Goal: Task Accomplishment & Management: Complete application form

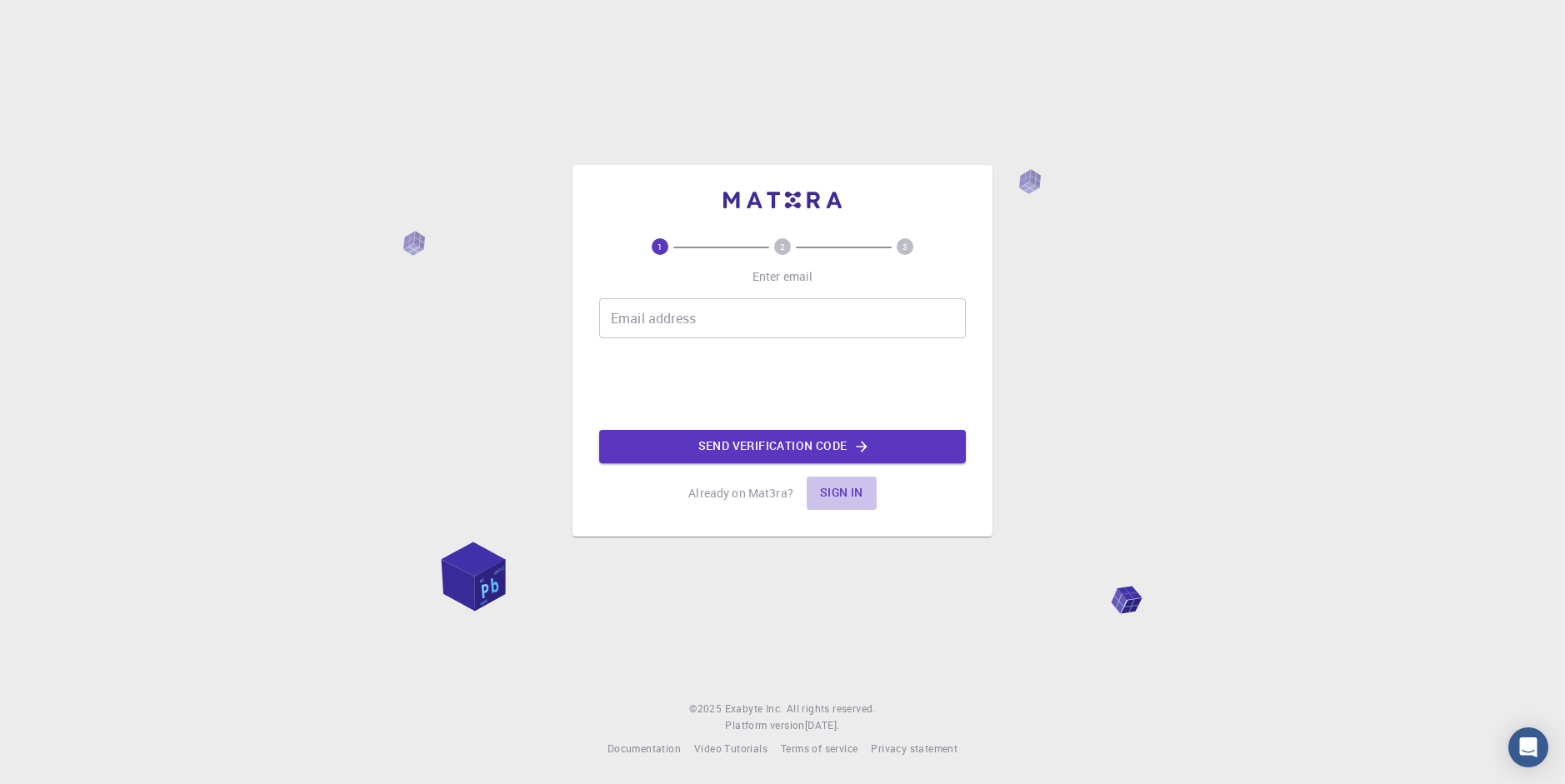
click at [844, 493] on button "Sign in" at bounding box center [842, 493] width 70 height 33
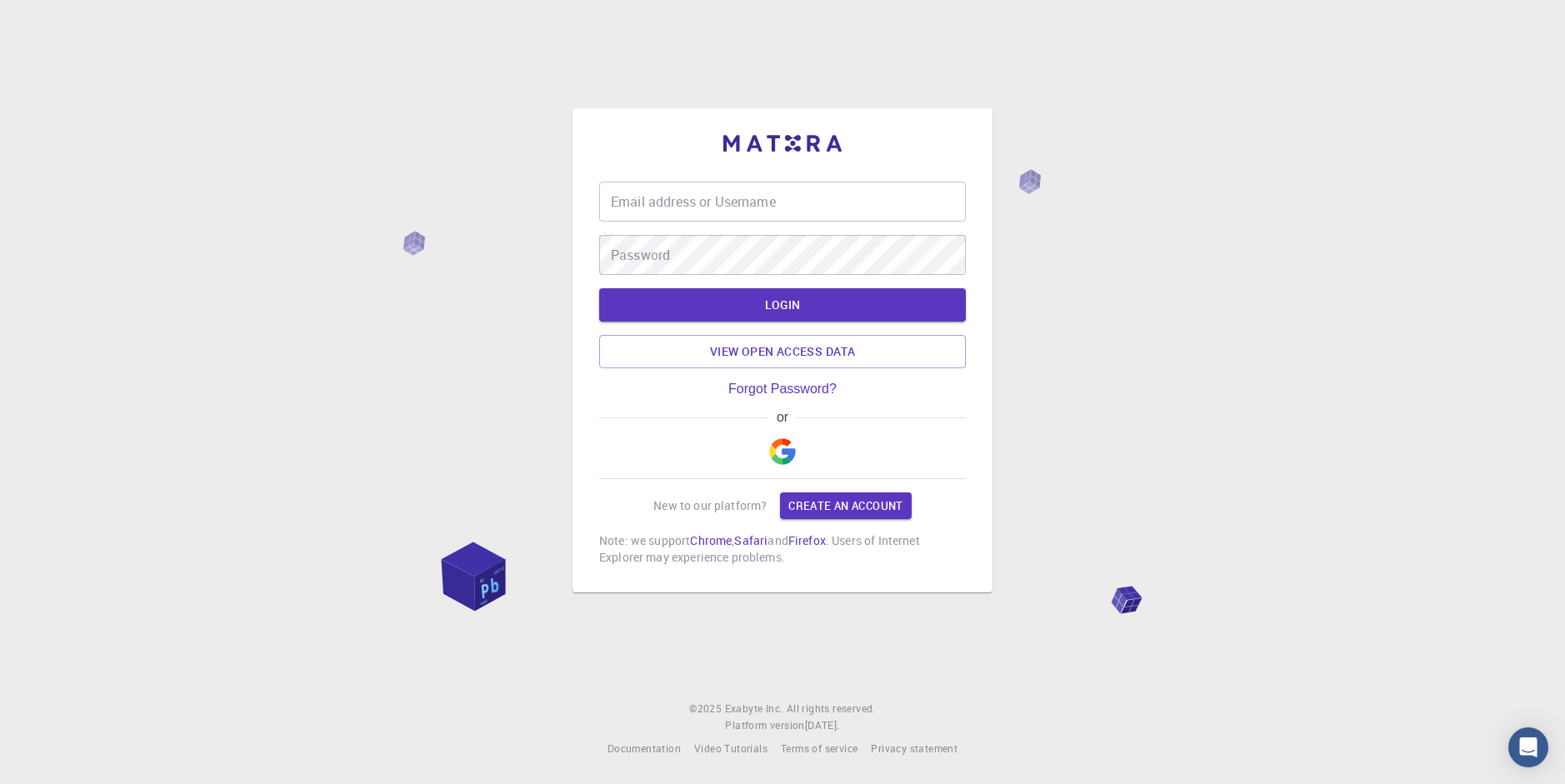
click at [783, 439] on img "button" at bounding box center [782, 452] width 27 height 27
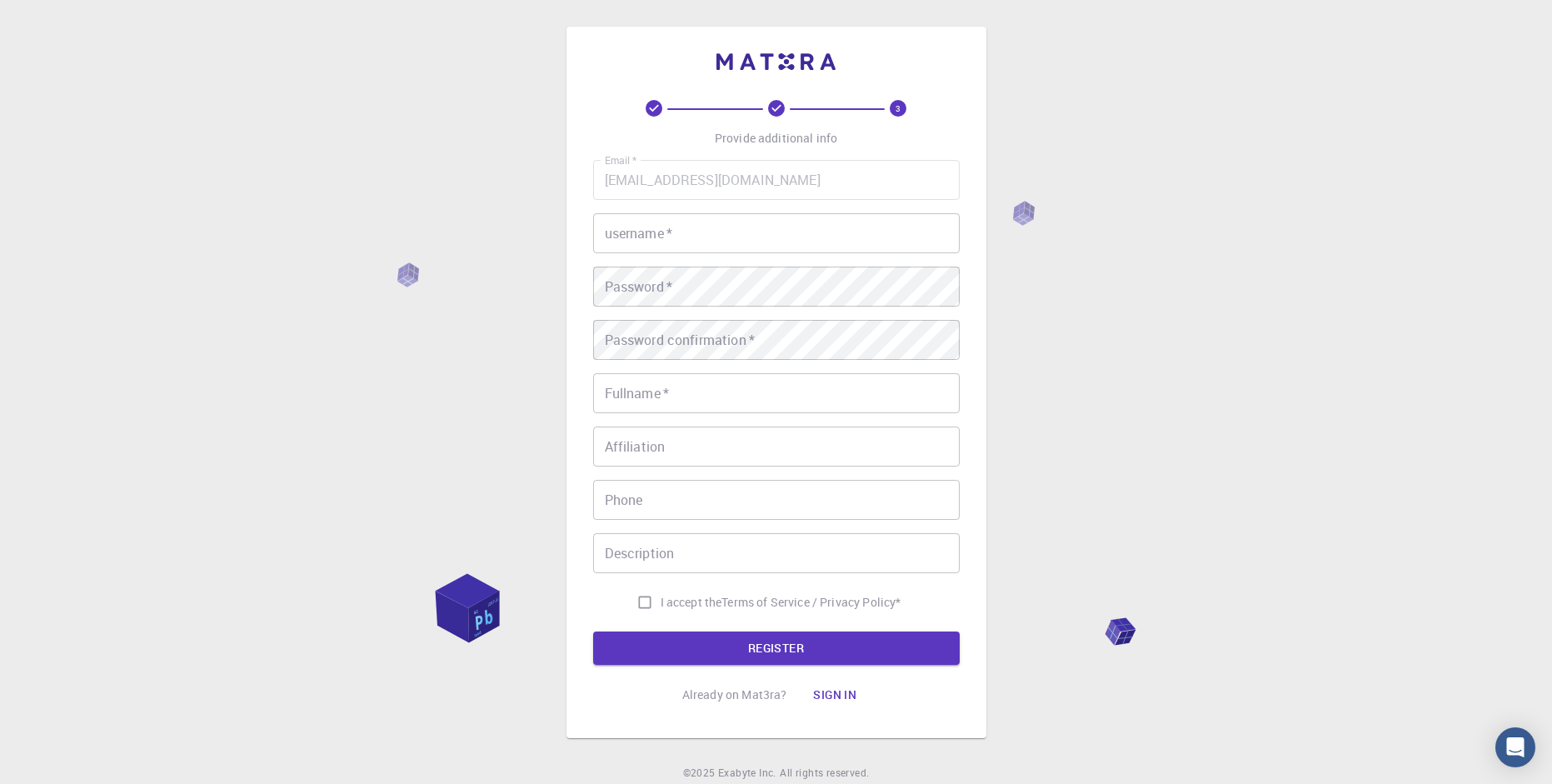
click at [722, 210] on div "Email   * [EMAIL_ADDRESS][DOMAIN_NAME] Email   * username   * username   * Pass…" at bounding box center [776, 388] width 367 height 458
click at [685, 233] on input "username   *" at bounding box center [776, 232] width 367 height 40
type input "isac"
click at [593, 631] on button "REGISTER" at bounding box center [776, 648] width 367 height 33
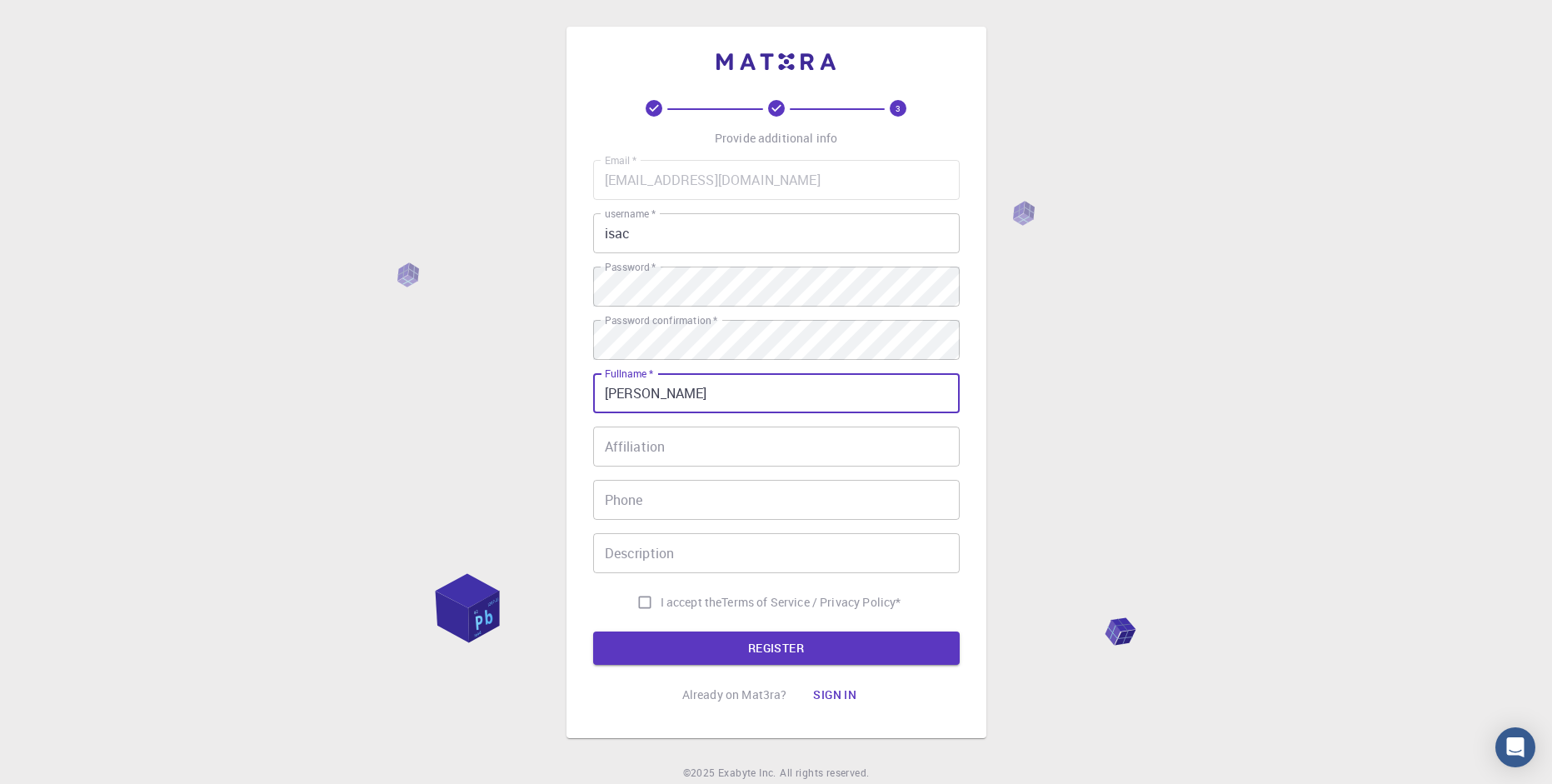
type input "[PERSON_NAME]"
click at [708, 463] on input "Affiliation" at bounding box center [776, 446] width 367 height 40
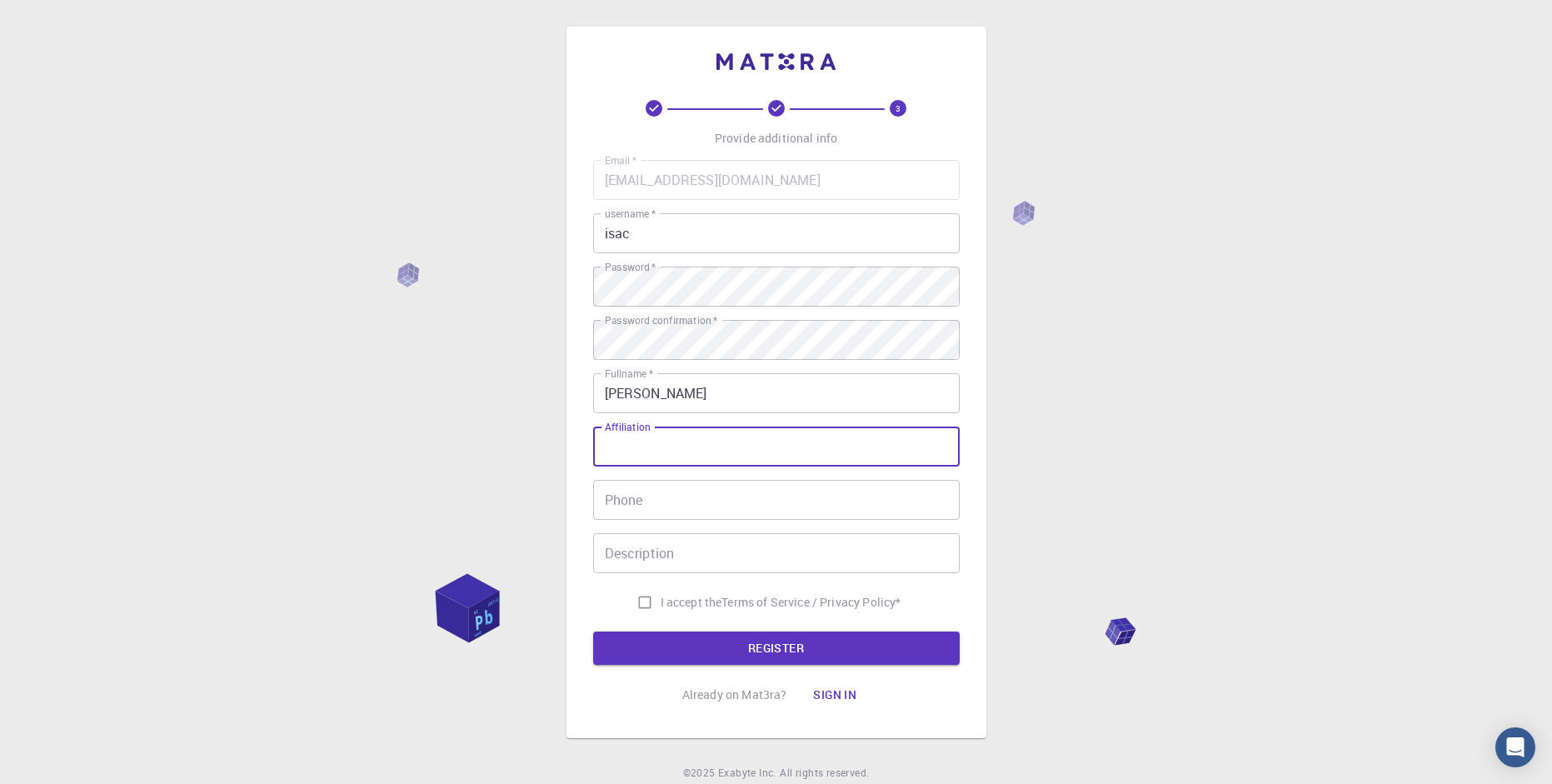
click at [448, 444] on div "3 Provide additional info Email   * [EMAIL_ADDRESS][DOMAIN_NAME] Email   * user…" at bounding box center [776, 424] width 1552 height 848
drag, startPoint x: 755, startPoint y: 457, endPoint x: 750, endPoint y: 433, distance: 24.5
click at [755, 457] on input "Filiação" at bounding box center [776, 446] width 367 height 40
click at [675, 525] on div "E-mail   * * [EMAIL_ADDRESS][DOMAIN_NAME] E-mail   * * nomedousuário   * * isac…" at bounding box center [776, 388] width 367 height 458
